Goal: Information Seeking & Learning: Learn about a topic

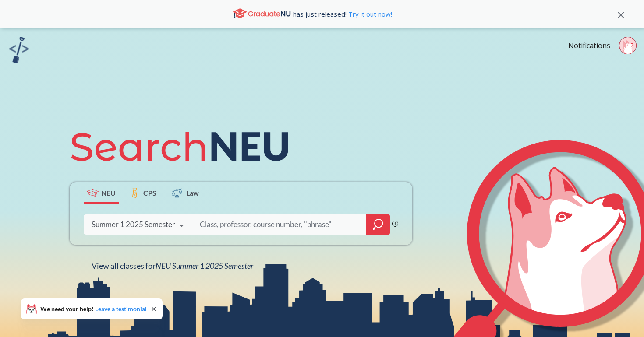
click at [223, 228] on input "search" at bounding box center [279, 225] width 161 height 18
click at [127, 229] on div "Summer 1 2025 Semester" at bounding box center [134, 225] width 84 height 10
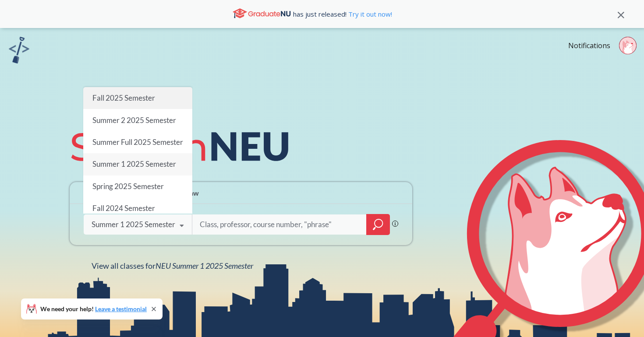
click at [139, 96] on span "Fall 2025 Semester" at bounding box center [123, 97] width 63 height 9
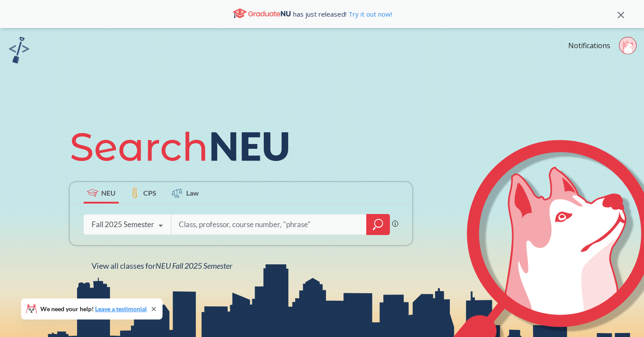
click at [220, 234] on input "search" at bounding box center [269, 225] width 182 height 18
type input "portfolio management"
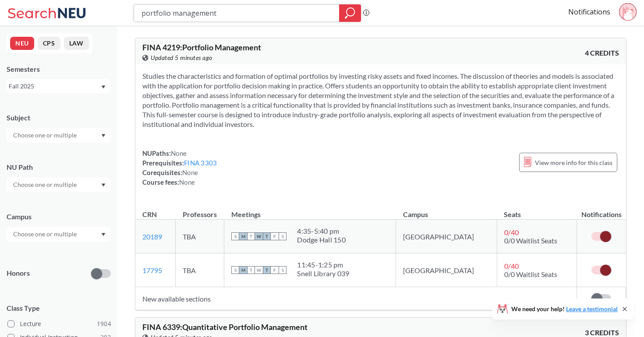
click at [242, 18] on input "portfolio management" at bounding box center [237, 13] width 192 height 15
type input "f"
type input "financial accouting and reporting"
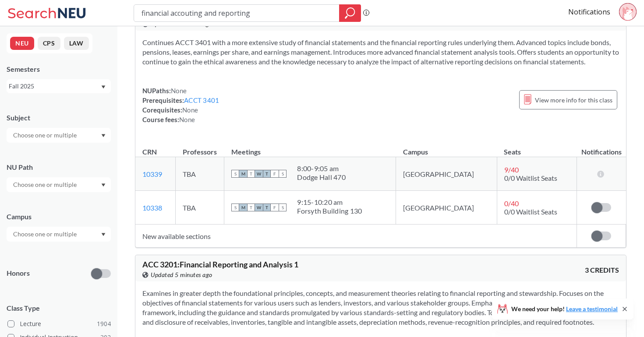
scroll to position [668, 0]
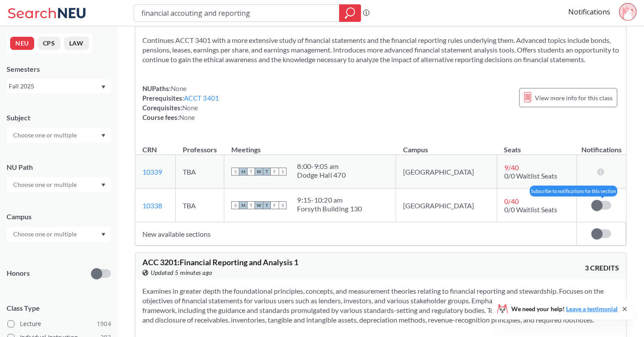
click at [601, 200] on span at bounding box center [597, 205] width 11 height 11
click at [592, 201] on input "checkbox" at bounding box center [592, 201] width 0 height 0
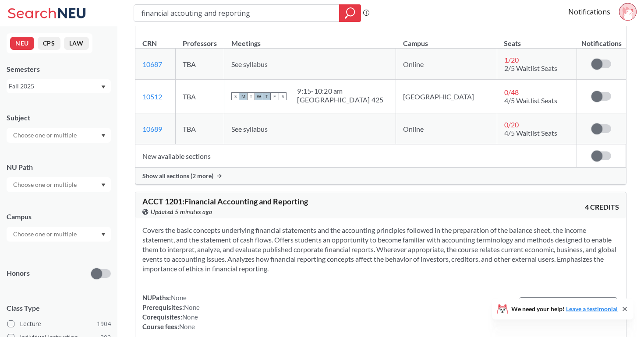
scroll to position [0, 0]
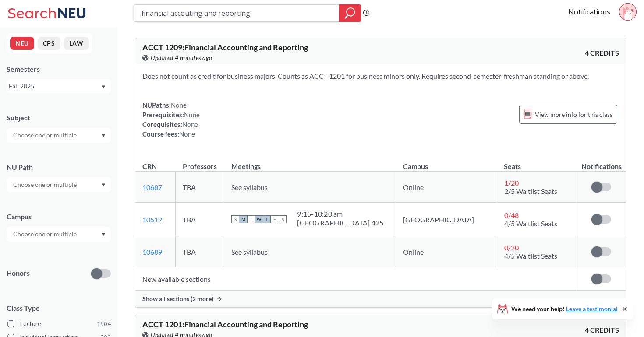
click at [257, 16] on input "financial accouting and reporting" at bounding box center [237, 13] width 192 height 15
paste input "12049"
type input "12049"
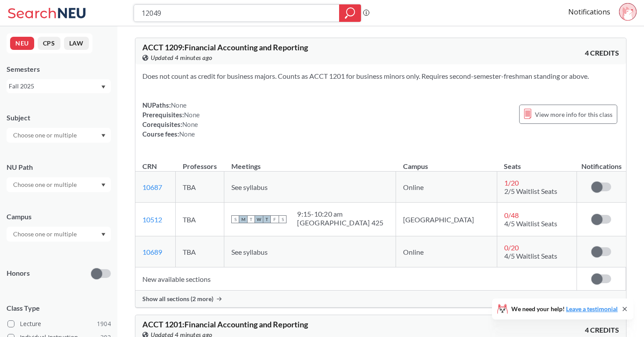
click at [353, 19] on div at bounding box center [350, 13] width 22 height 18
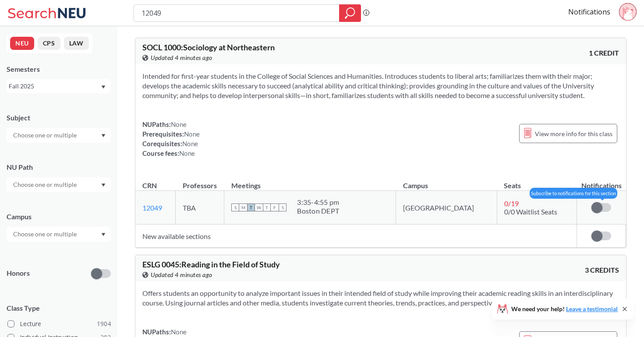
click at [605, 206] on label at bounding box center [602, 207] width 20 height 9
click at [592, 203] on input "checkbox" at bounding box center [592, 203] width 0 height 0
click at [603, 209] on span at bounding box center [605, 207] width 11 height 11
click at [592, 203] on input "checkbox" at bounding box center [592, 203] width 0 height 0
